Goal: Transaction & Acquisition: Purchase product/service

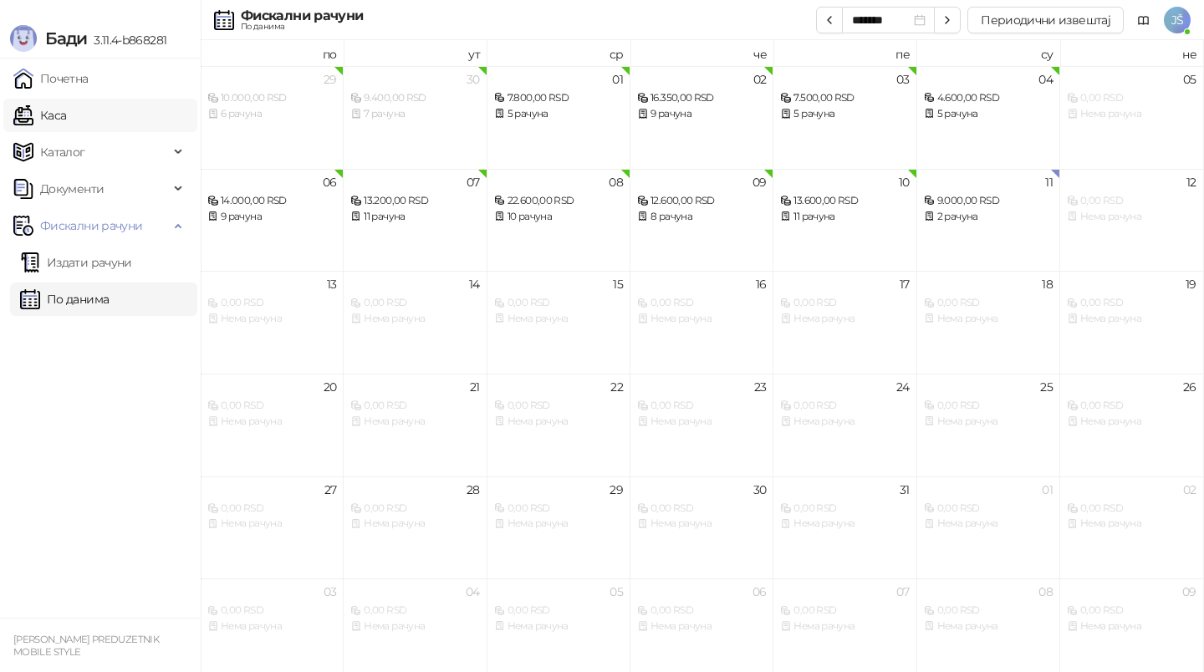
click at [66, 105] on link "Каса" at bounding box center [39, 115] width 53 height 33
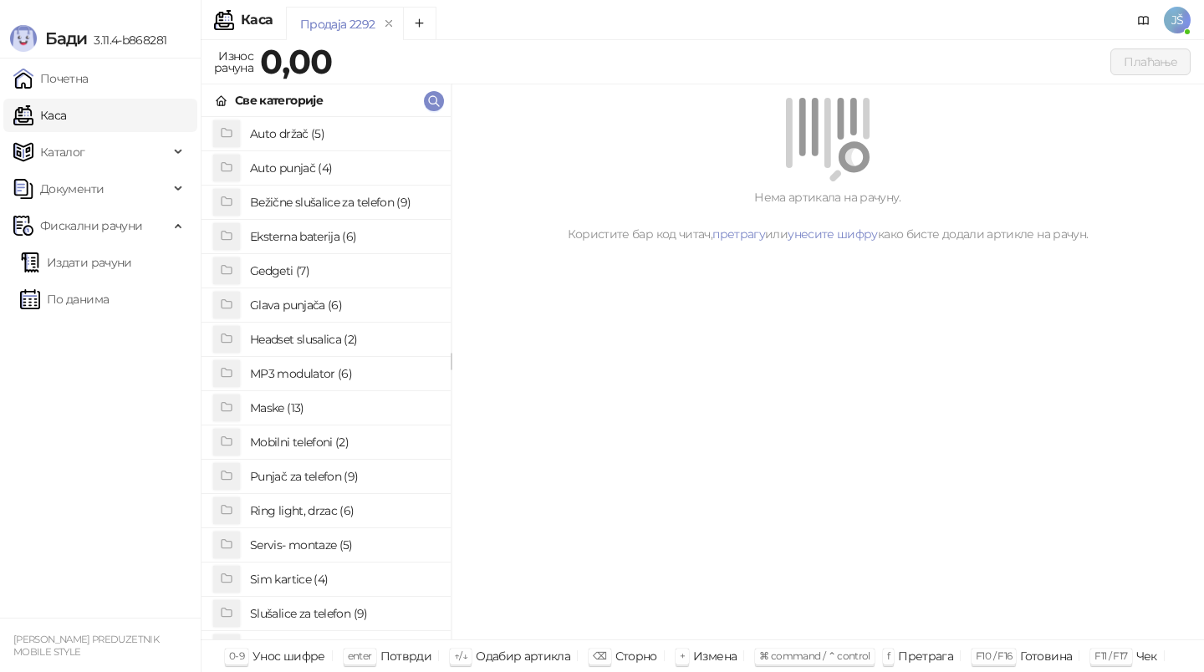
click at [360, 201] on h4 "Bežične slušalice za telefon (9)" at bounding box center [343, 202] width 187 height 27
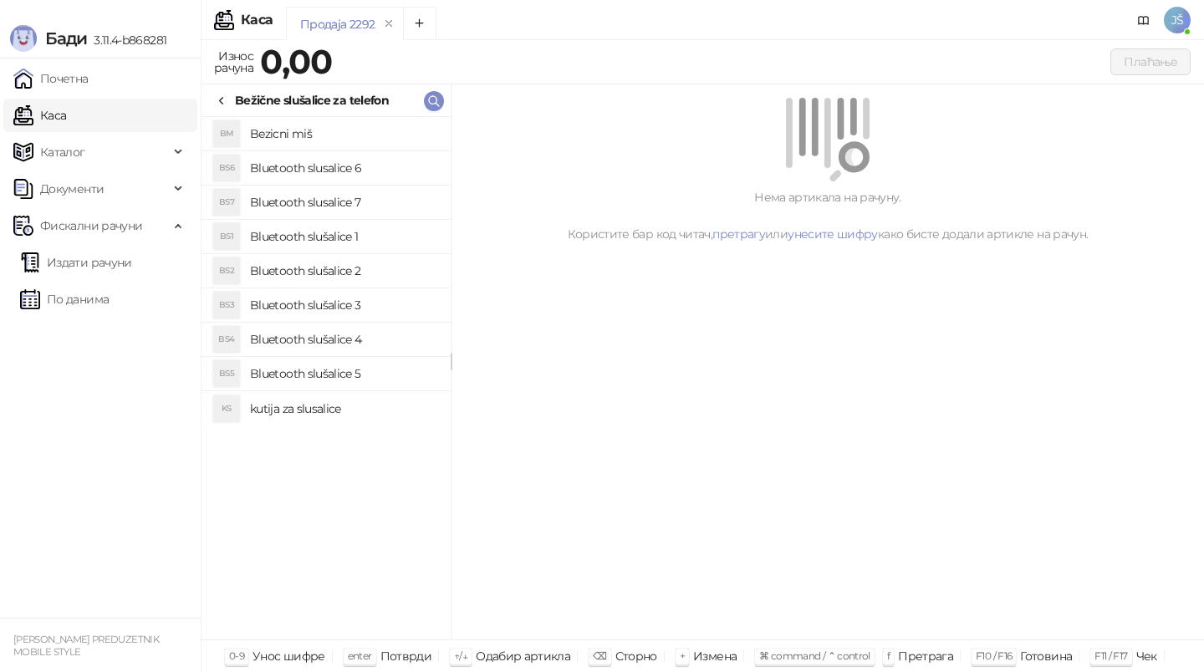
click at [378, 290] on li "BS3 Bluetooth slušalice 3" at bounding box center [325, 305] width 249 height 34
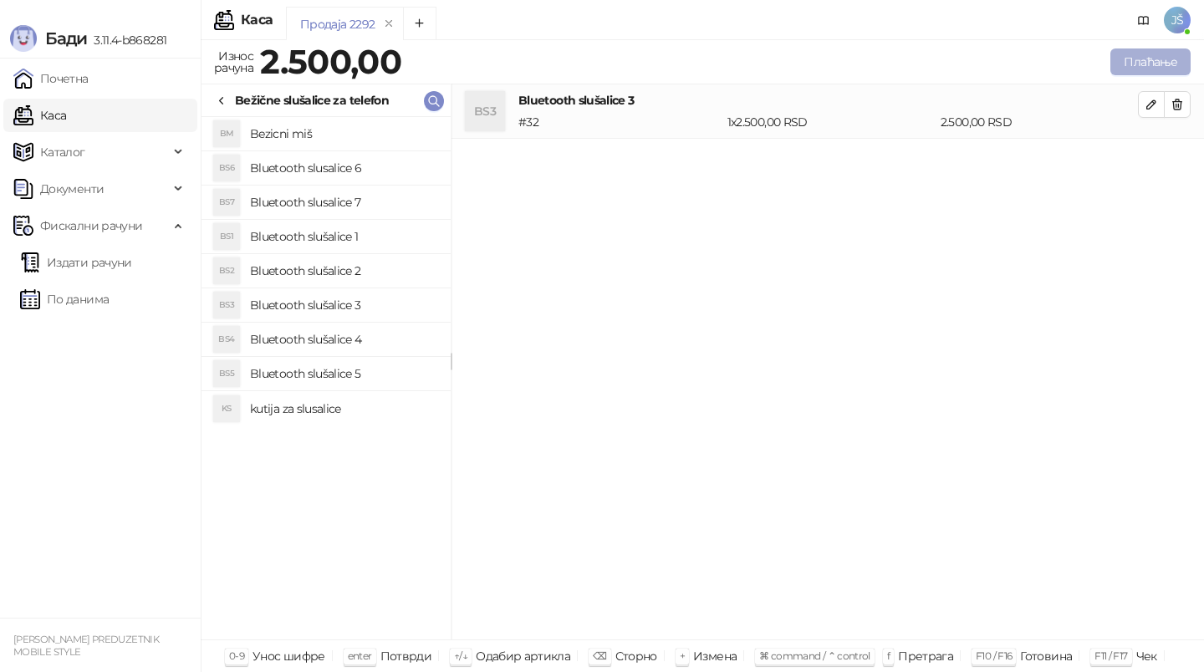
click at [1147, 59] on button "Плаћање" at bounding box center [1150, 61] width 80 height 27
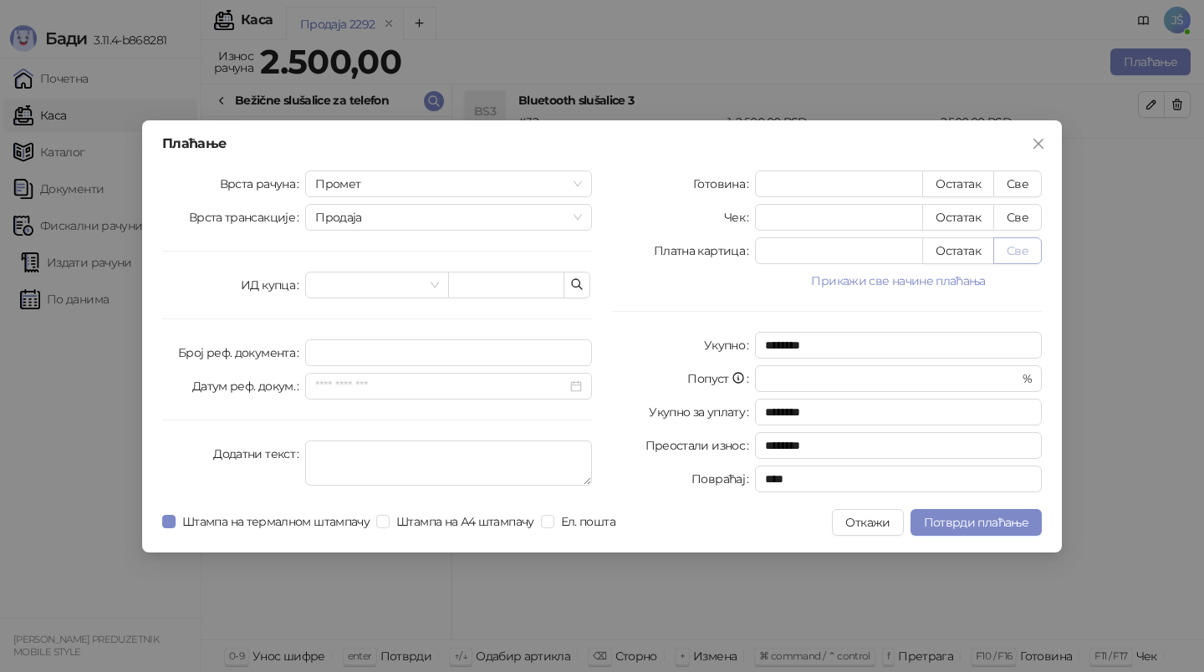
click at [1028, 240] on button "Све" at bounding box center [1017, 250] width 48 height 27
type input "****"
click at [963, 523] on span "Потврди плаћање" at bounding box center [976, 522] width 105 height 15
